Goal: Information Seeking & Learning: Learn about a topic

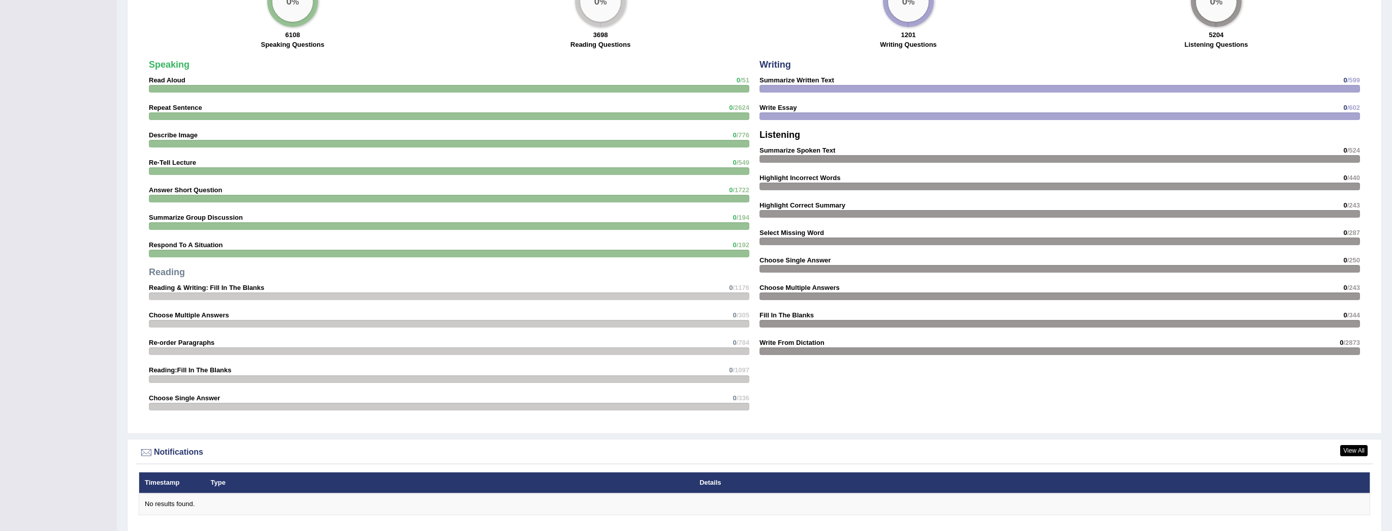
scroll to position [813, 0]
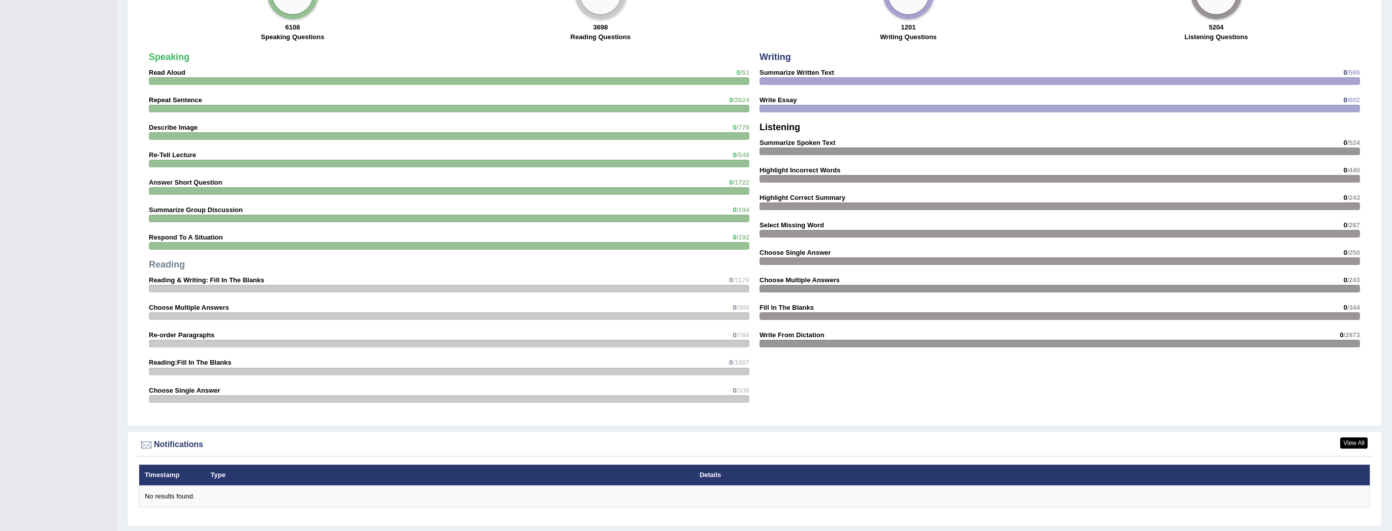
click at [398, 248] on div "Speaking Read Aloud 0 /51 Repeat Sentence 0 /2624 Describe Image 0 /776 Re-Tell…" at bounding box center [449, 229] width 611 height 365
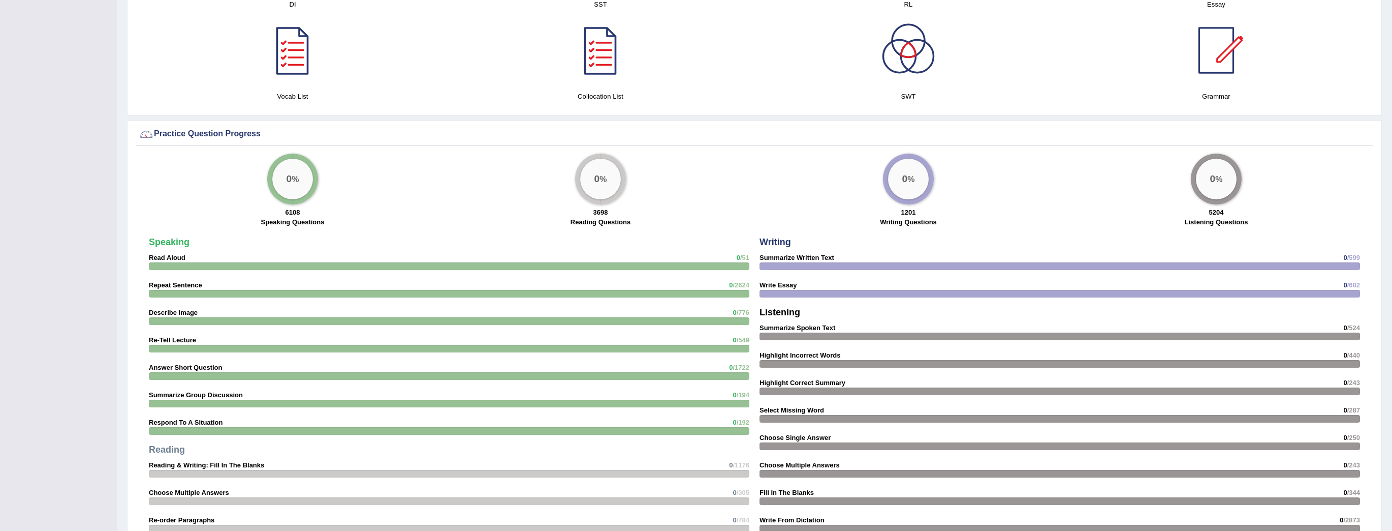
scroll to position [610, 0]
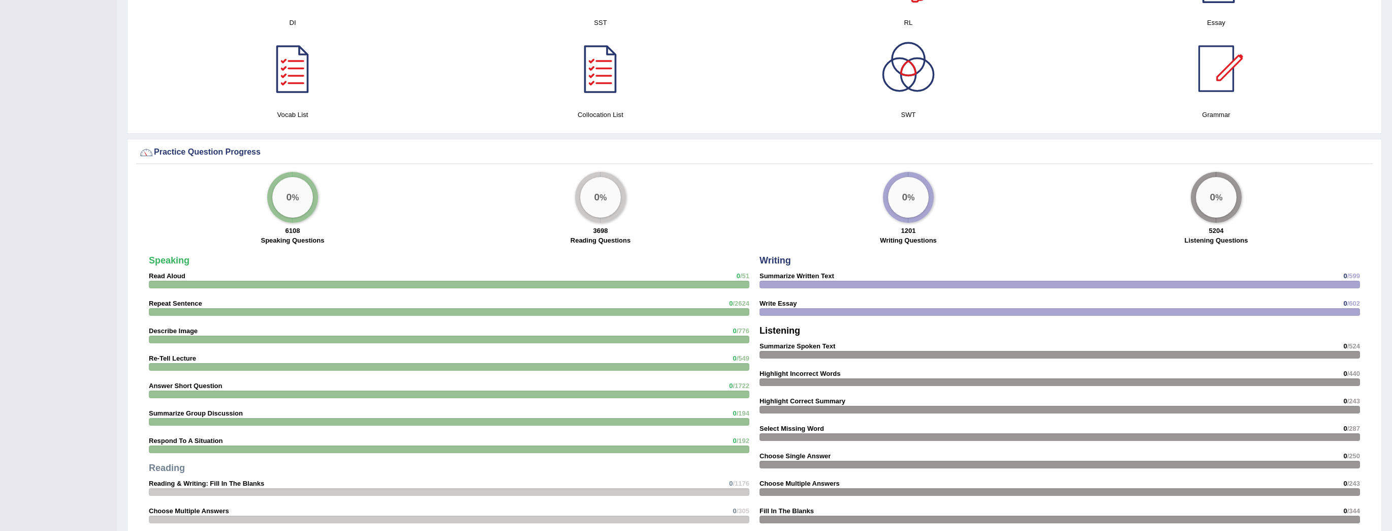
click at [301, 205] on div "0 %" at bounding box center [292, 197] width 41 height 41
click at [306, 203] on div "0 %" at bounding box center [292, 197] width 41 height 41
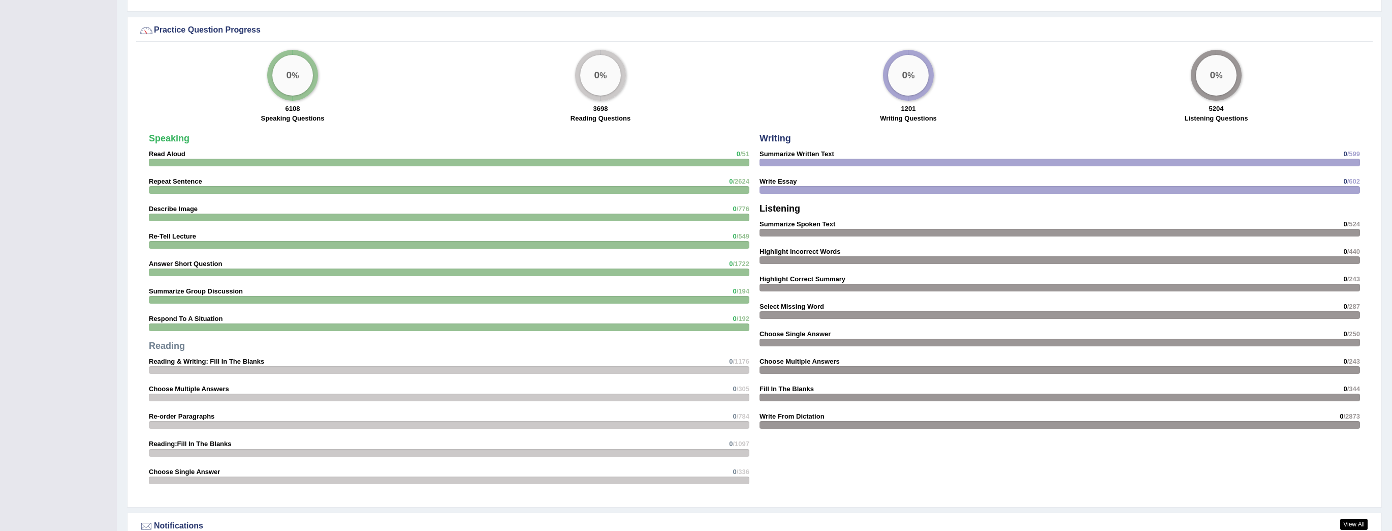
scroll to position [664, 0]
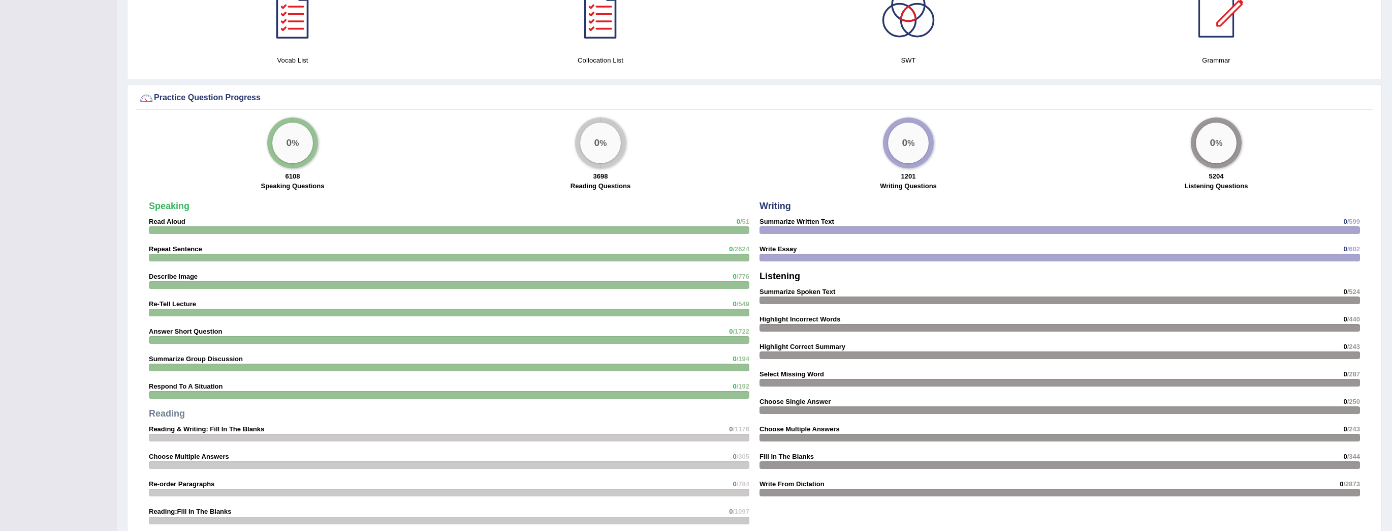
click at [303, 152] on div "0 %" at bounding box center [292, 142] width 41 height 41
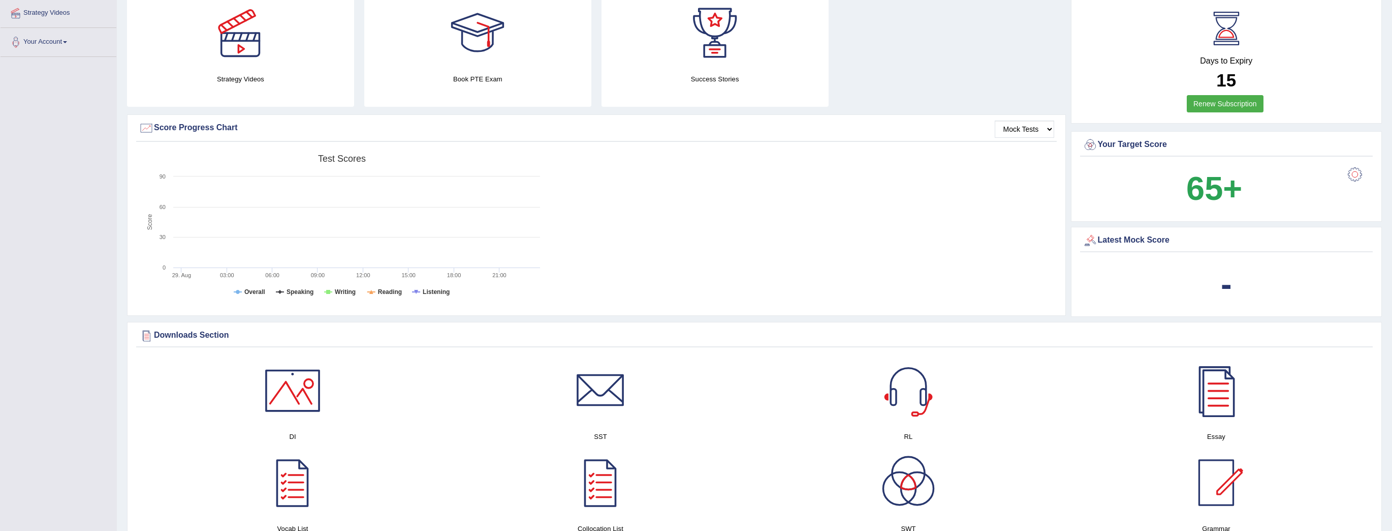
scroll to position [190, 0]
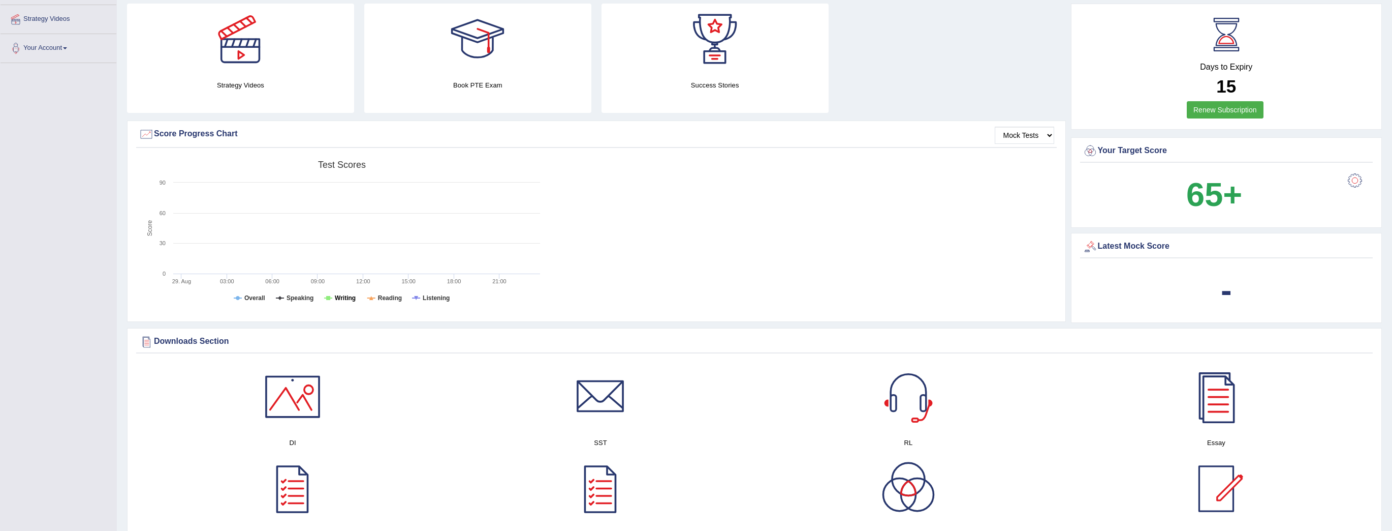
click at [354, 294] on tspan "Writing" at bounding box center [345, 297] width 21 height 7
drag, startPoint x: 272, startPoint y: 294, endPoint x: 279, endPoint y: 297, distance: 7.1
click at [277, 297] on icon "Created with Highcharts 7.1.2 Score Test scores Overall Speaking Writing Readin…" at bounding box center [342, 235] width 407 height 158
click at [300, 301] on tspan "Speaking" at bounding box center [300, 297] width 27 height 7
click at [301, 300] on tspan "Speaking" at bounding box center [300, 297] width 27 height 7
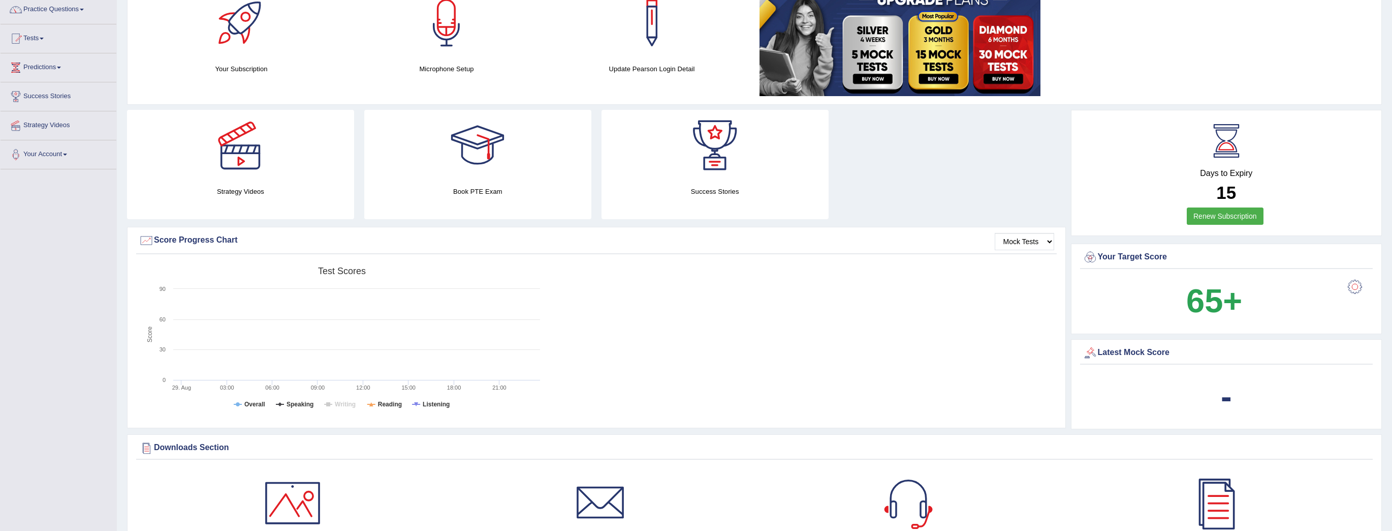
scroll to position [0, 0]
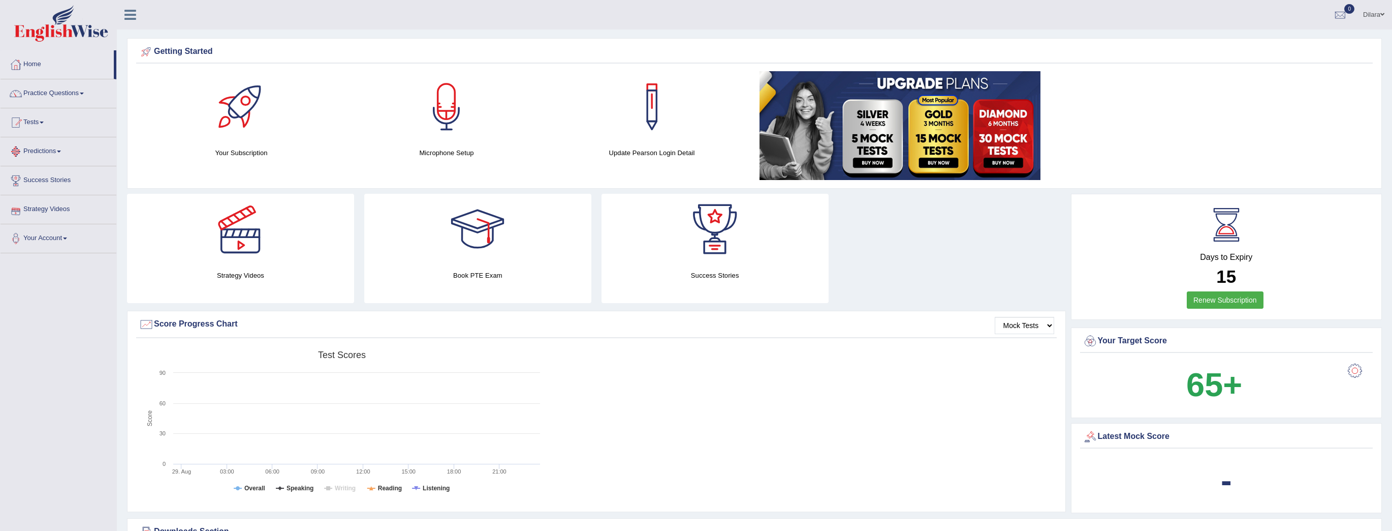
click at [66, 141] on link "Predictions" at bounding box center [59, 149] width 116 height 25
click at [61, 151] on span at bounding box center [59, 151] width 4 height 2
click at [65, 235] on link "Your Account" at bounding box center [59, 236] width 116 height 25
click at [48, 59] on link "Home" at bounding box center [57, 62] width 113 height 25
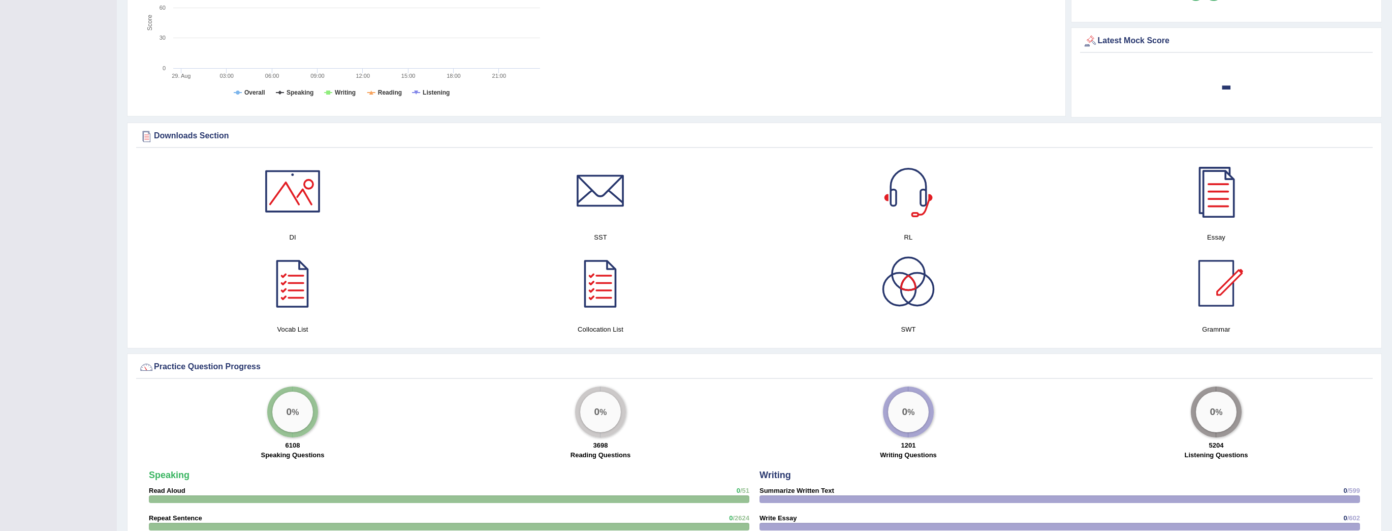
scroll to position [542, 0]
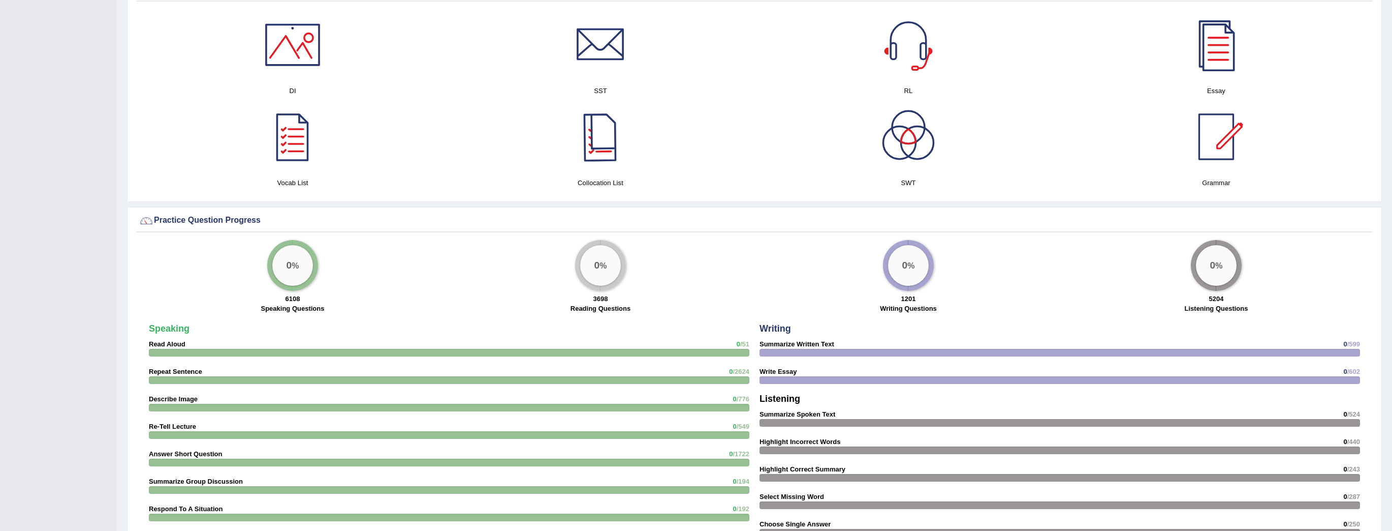
click at [607, 152] on div at bounding box center [600, 136] width 71 height 71
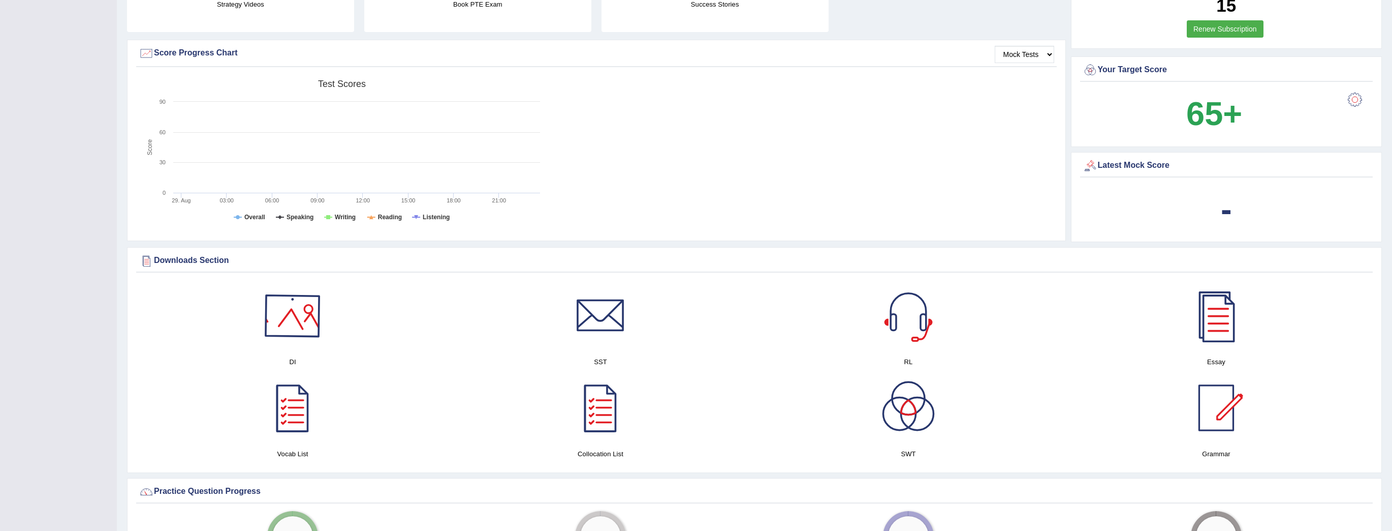
click at [290, 289] on div at bounding box center [292, 315] width 71 height 71
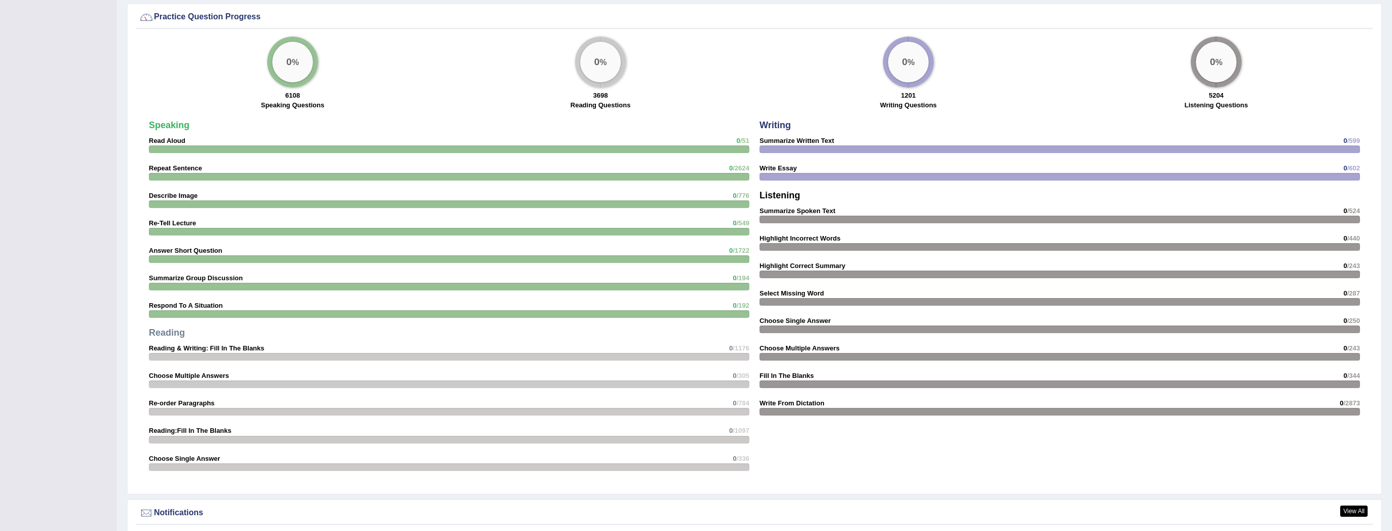
click at [546, 261] on div "Speaking Read Aloud 0 /51 Repeat Sentence 0 /2624 Describe Image 0 /776 Re-Tell…" at bounding box center [449, 297] width 611 height 365
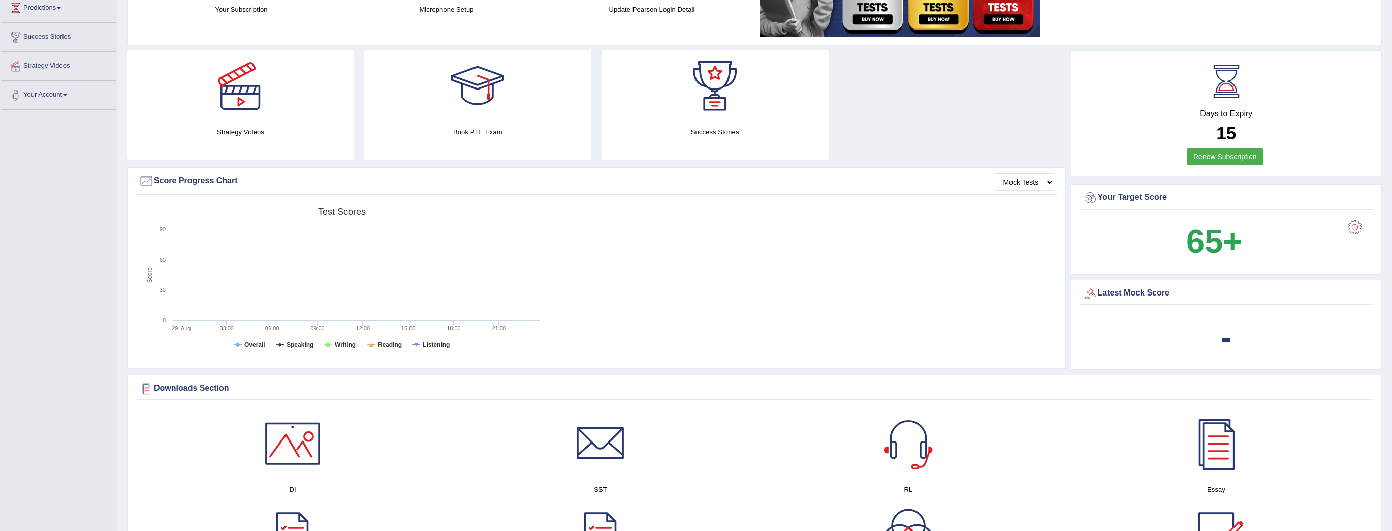
scroll to position [0, 0]
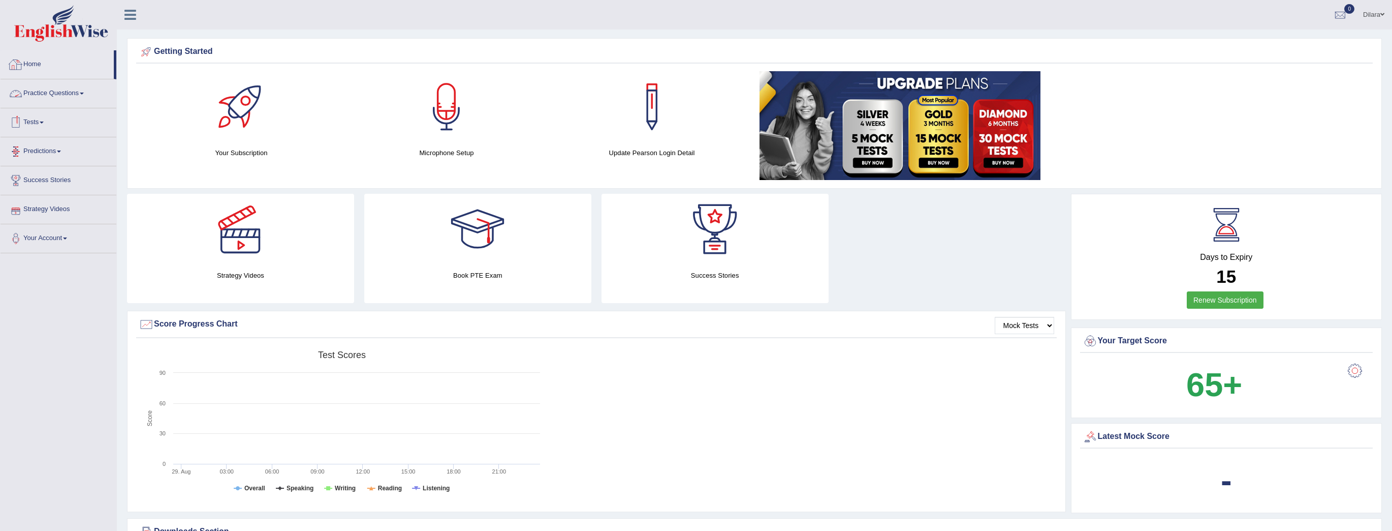
click at [43, 69] on link "Home" at bounding box center [57, 62] width 113 height 25
drag, startPoint x: 1027, startPoint y: 319, endPoint x: 1020, endPoint y: 324, distance: 7.6
click at [1025, 322] on select "Mock Tests" at bounding box center [1024, 325] width 59 height 17
click at [1020, 324] on select "Mock Tests" at bounding box center [1024, 325] width 59 height 17
click at [55, 156] on link "Predictions" at bounding box center [59, 149] width 116 height 25
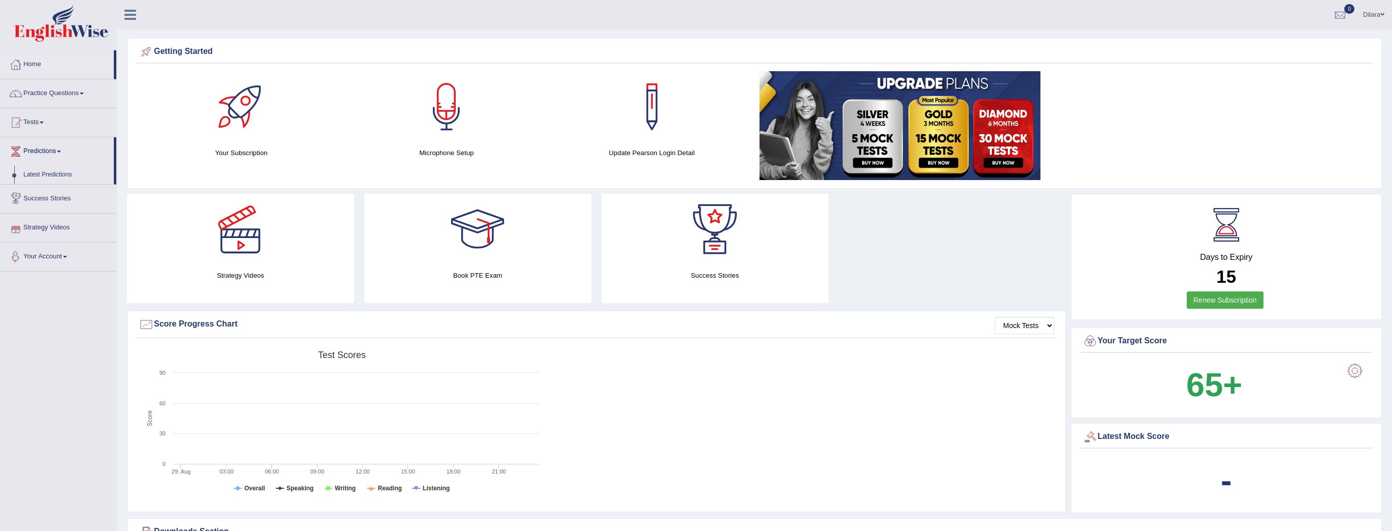
click at [59, 230] on link "Strategy Videos" at bounding box center [59, 225] width 116 height 25
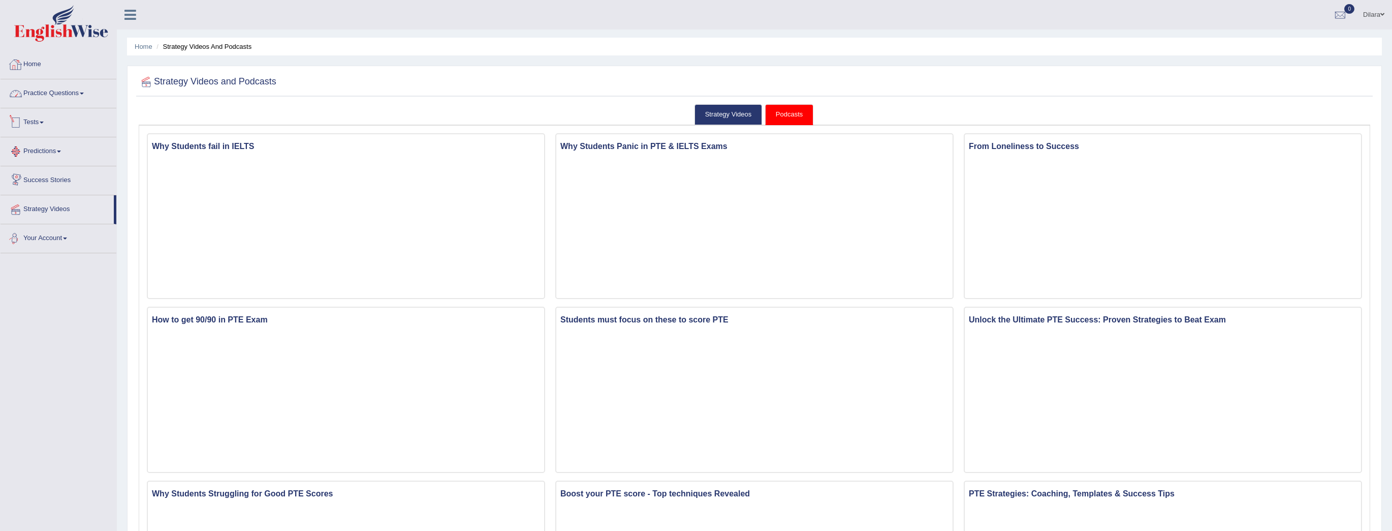
click at [57, 59] on link "Home" at bounding box center [59, 62] width 116 height 25
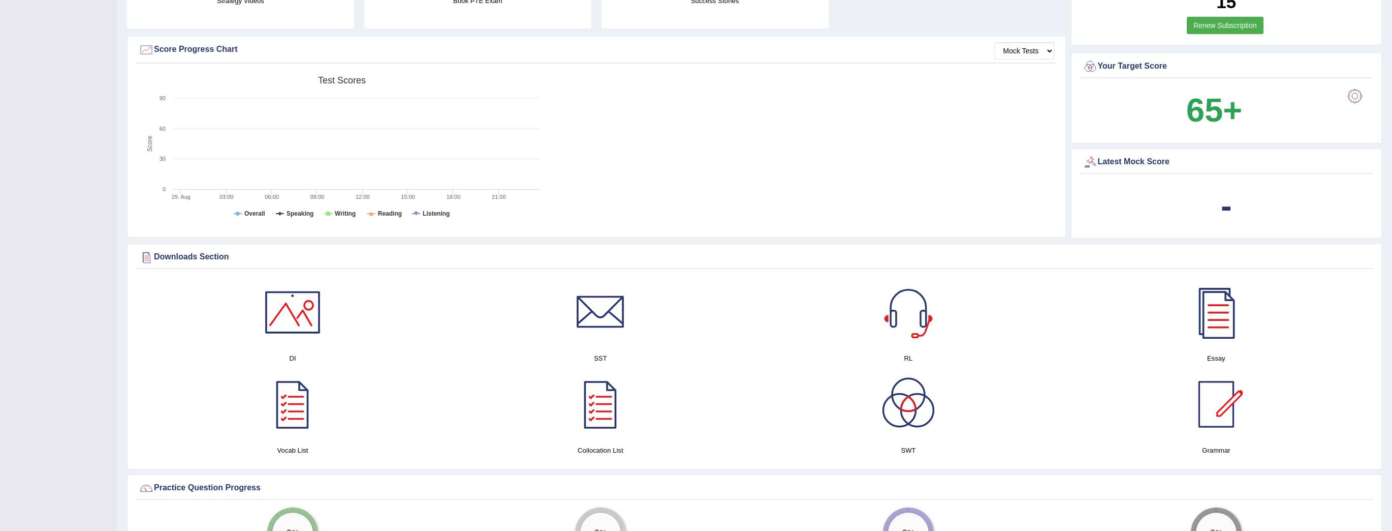
scroll to position [190, 0]
